Goal: Task Accomplishment & Management: Use online tool/utility

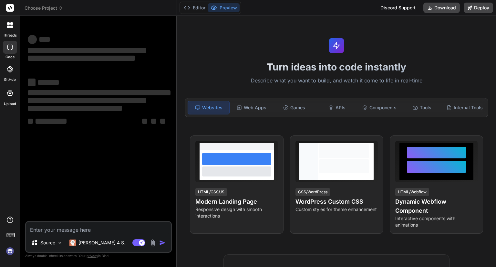
type textarea "import { Component, inject, OnInit } from '@angular/core'; import { ProjectData…"
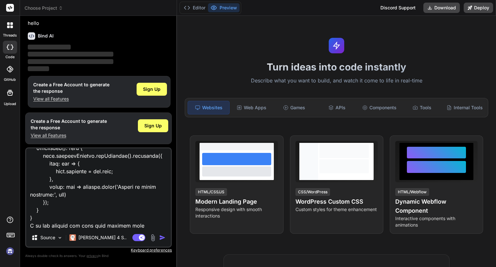
scroll to position [16, 0]
type textarea "x"
type textarea "import { Component, inject, OnInit } from '@angular/core'; import { ProjectData…"
click at [163, 238] on img "button" at bounding box center [162, 237] width 6 height 6
click at [155, 123] on span "Sign Up" at bounding box center [152, 125] width 17 height 6
